Goal: Task Accomplishment & Management: Complete application form

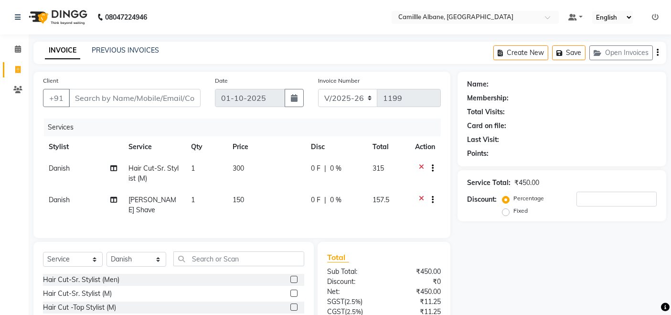
select select "7025"
select select "service"
select select "57806"
click at [224, 257] on input "text" at bounding box center [238, 258] width 131 height 15
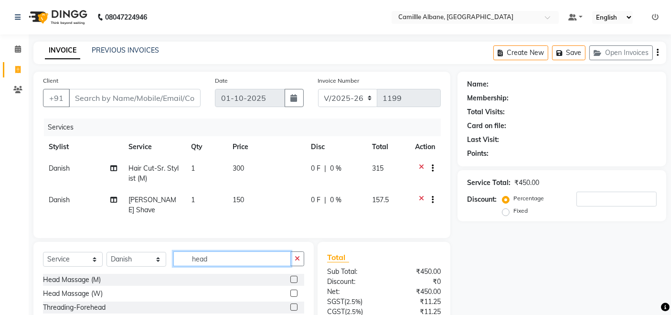
type input "head"
click at [293, 277] on label at bounding box center [293, 279] width 7 height 7
click at [293, 277] on input "checkbox" at bounding box center [293, 280] width 6 height 6
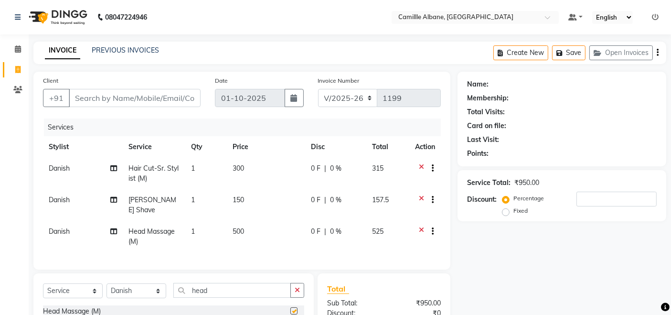
checkbox input "false"
click at [146, 100] on input "Client" at bounding box center [135, 98] width 132 height 18
click at [422, 197] on icon at bounding box center [421, 201] width 5 height 12
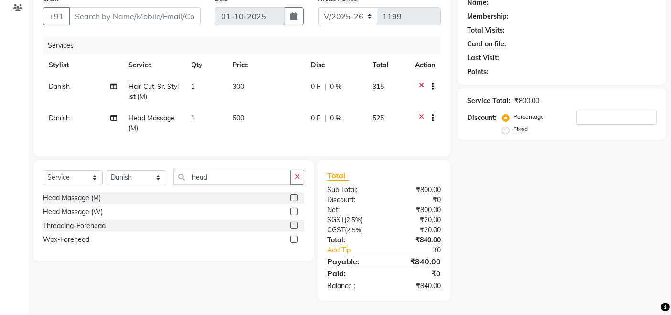
scroll to position [89, 0]
click at [297, 175] on icon "button" at bounding box center [297, 176] width 5 height 7
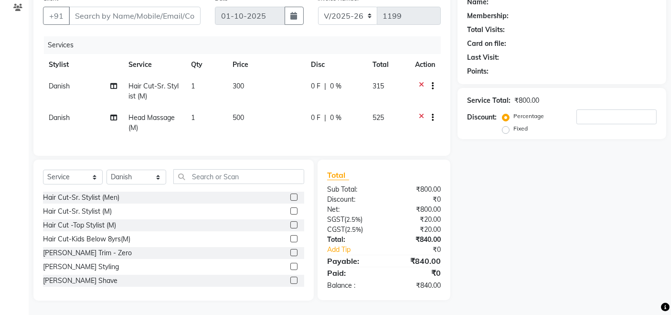
click at [290, 266] on label at bounding box center [293, 266] width 7 height 7
click at [290, 266] on input "checkbox" at bounding box center [293, 267] width 6 height 6
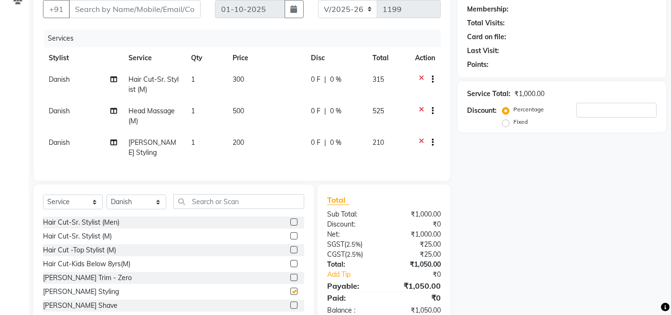
checkbox input "false"
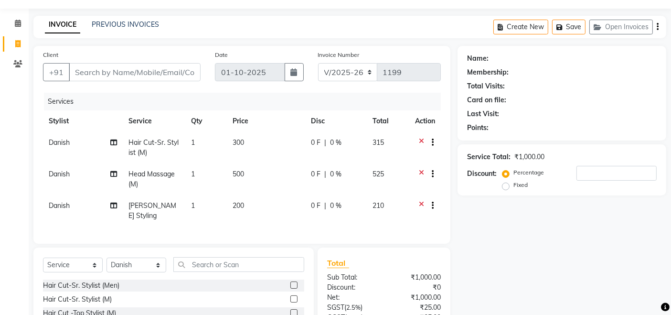
scroll to position [0, 0]
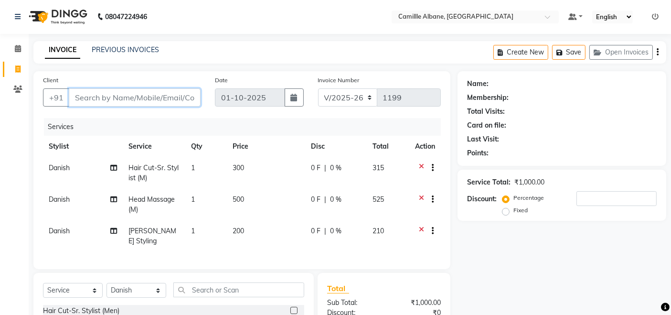
click at [132, 96] on input "Client" at bounding box center [135, 97] width 132 height 18
type input "9"
type input "0"
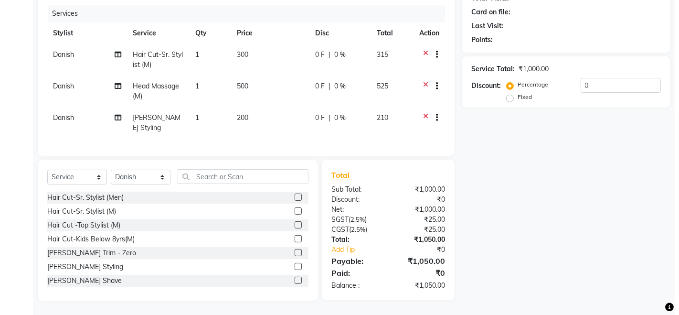
scroll to position [0, 0]
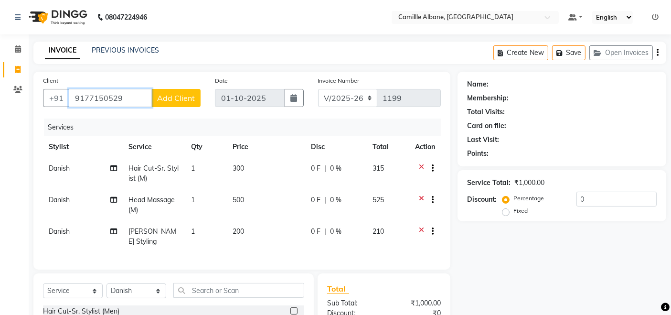
type input "9177150529"
click at [174, 95] on span "Add Client" at bounding box center [176, 98] width 38 height 10
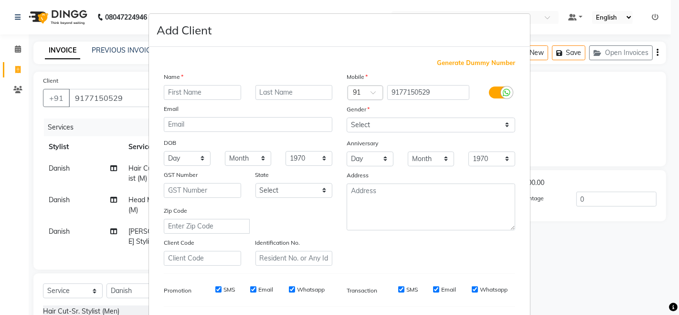
click at [207, 92] on input "text" at bounding box center [202, 92] width 77 height 15
type input "[PERSON_NAME]"
click at [502, 124] on select "Select [DEMOGRAPHIC_DATA] [DEMOGRAPHIC_DATA] Other Prefer Not To Say" at bounding box center [431, 124] width 169 height 15
select select "[DEMOGRAPHIC_DATA]"
click at [347, 117] on select "Select [DEMOGRAPHIC_DATA] [DEMOGRAPHIC_DATA] Other Prefer Not To Say" at bounding box center [431, 124] width 169 height 15
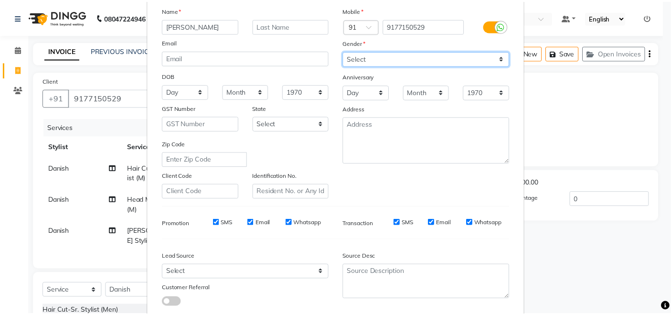
scroll to position [125, 0]
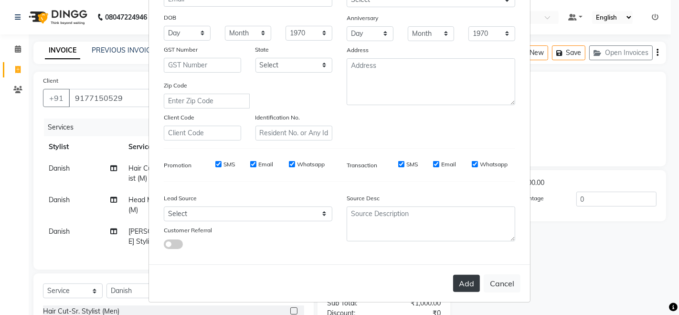
click at [464, 282] on button "Add" at bounding box center [466, 283] width 27 height 17
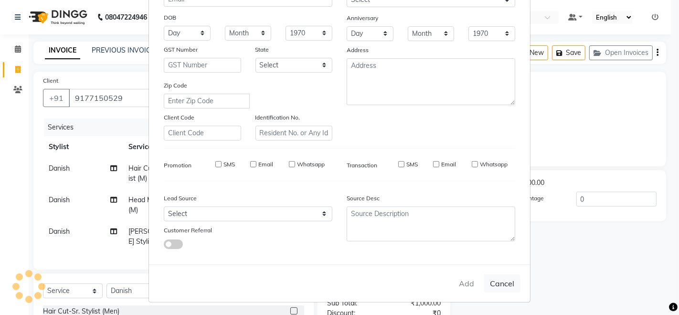
type input "91******29"
select select
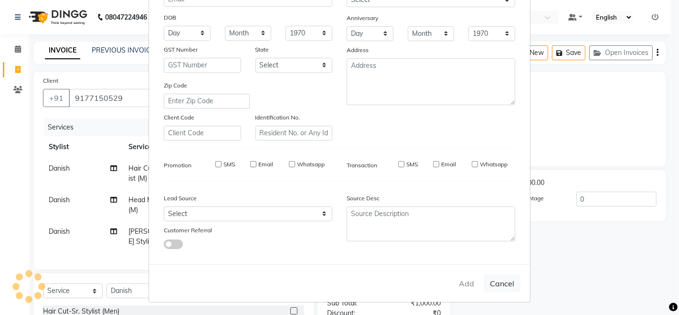
select select
checkbox input "false"
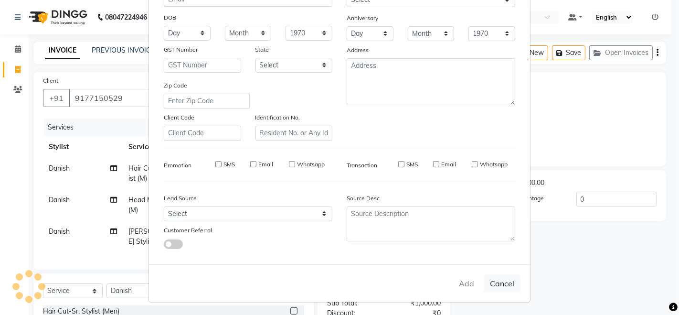
checkbox input "false"
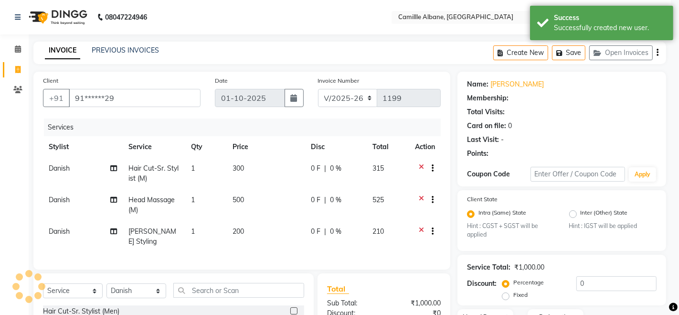
select select "1: Object"
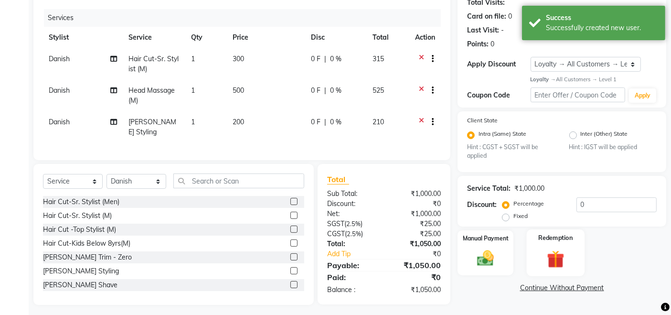
scroll to position [121, 0]
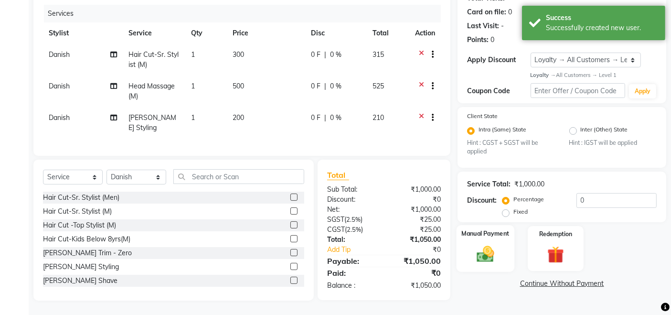
click at [486, 244] on img at bounding box center [485, 254] width 29 height 20
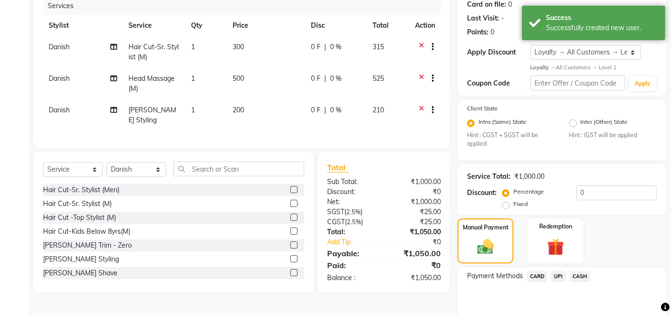
click at [558, 274] on span "UPI" at bounding box center [558, 276] width 15 height 11
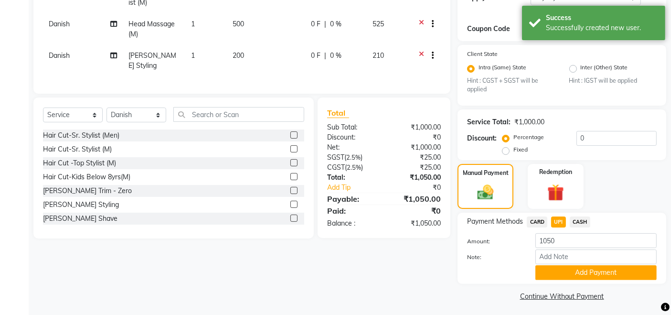
scroll to position [178, 0]
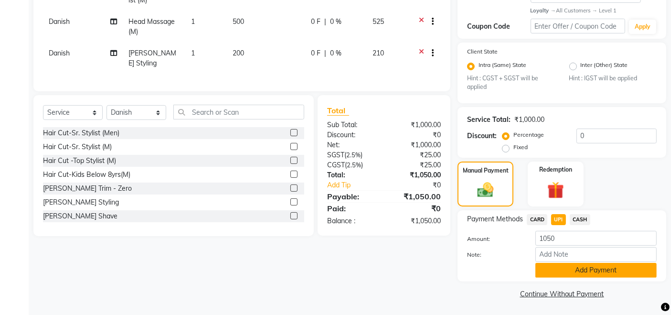
click at [579, 269] on button "Add Payment" at bounding box center [595, 270] width 121 height 15
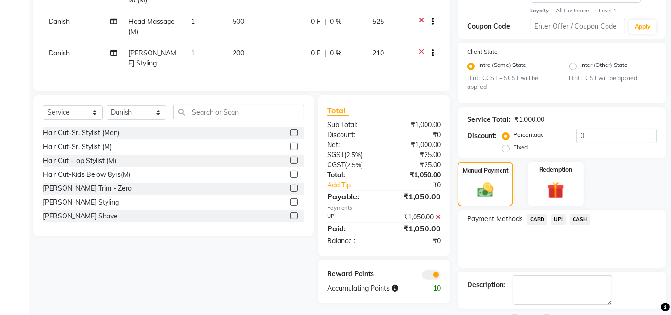
scroll to position [218, 0]
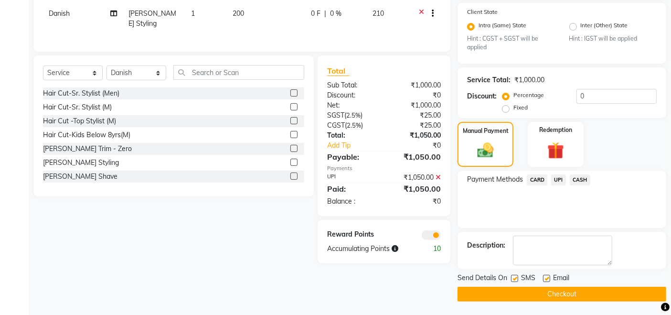
click at [562, 290] on button "Checkout" at bounding box center [562, 294] width 209 height 15
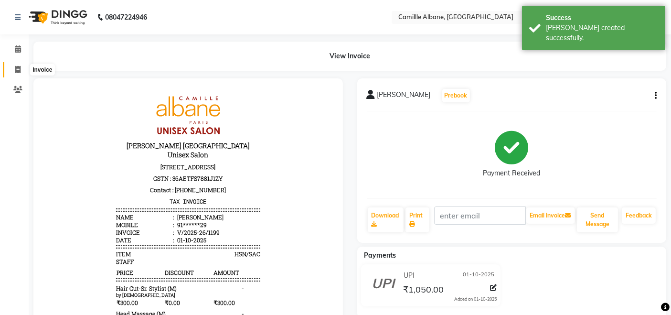
click at [17, 64] on span at bounding box center [18, 69] width 17 height 11
select select "7025"
select select "service"
